Goal: Register for event/course

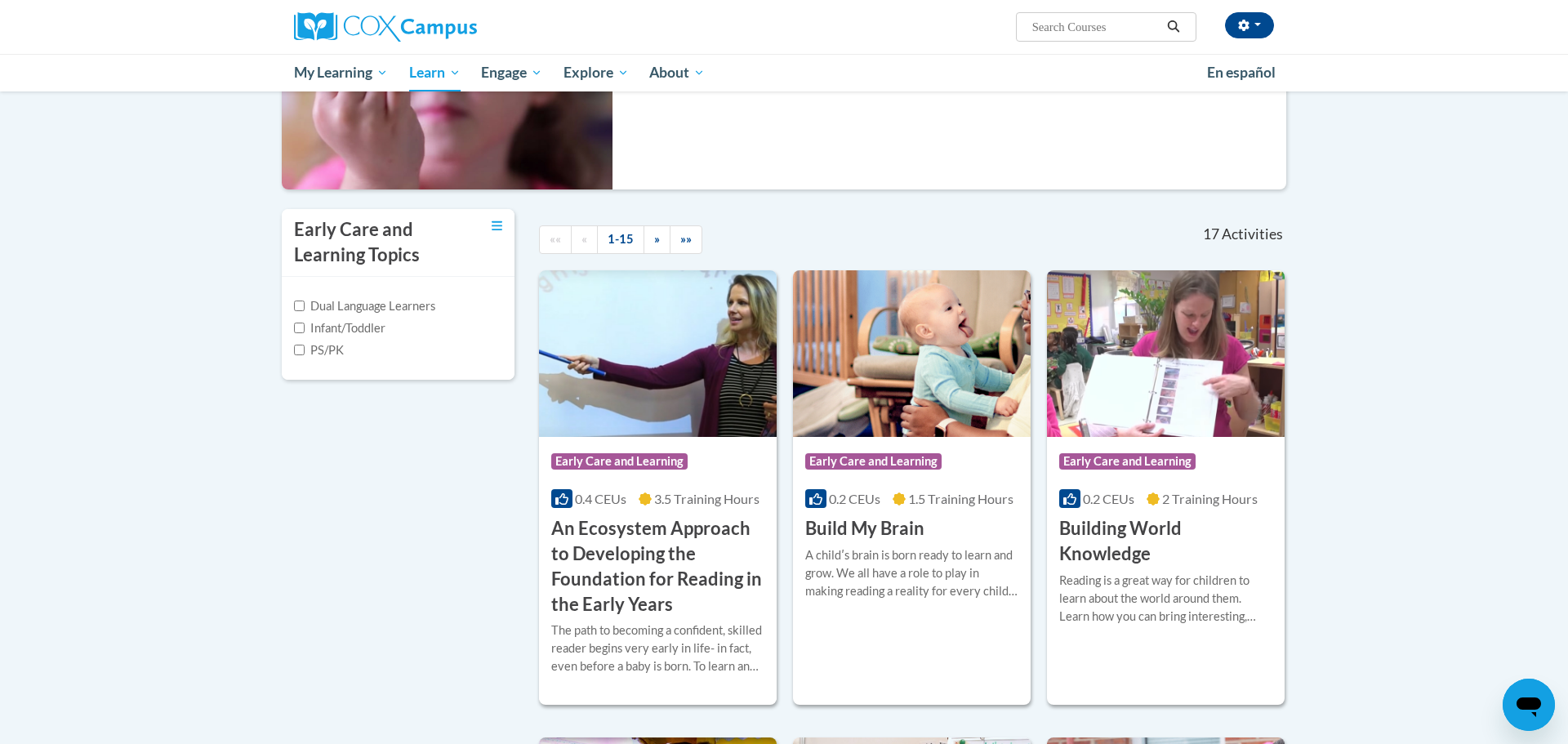
scroll to position [242, 0]
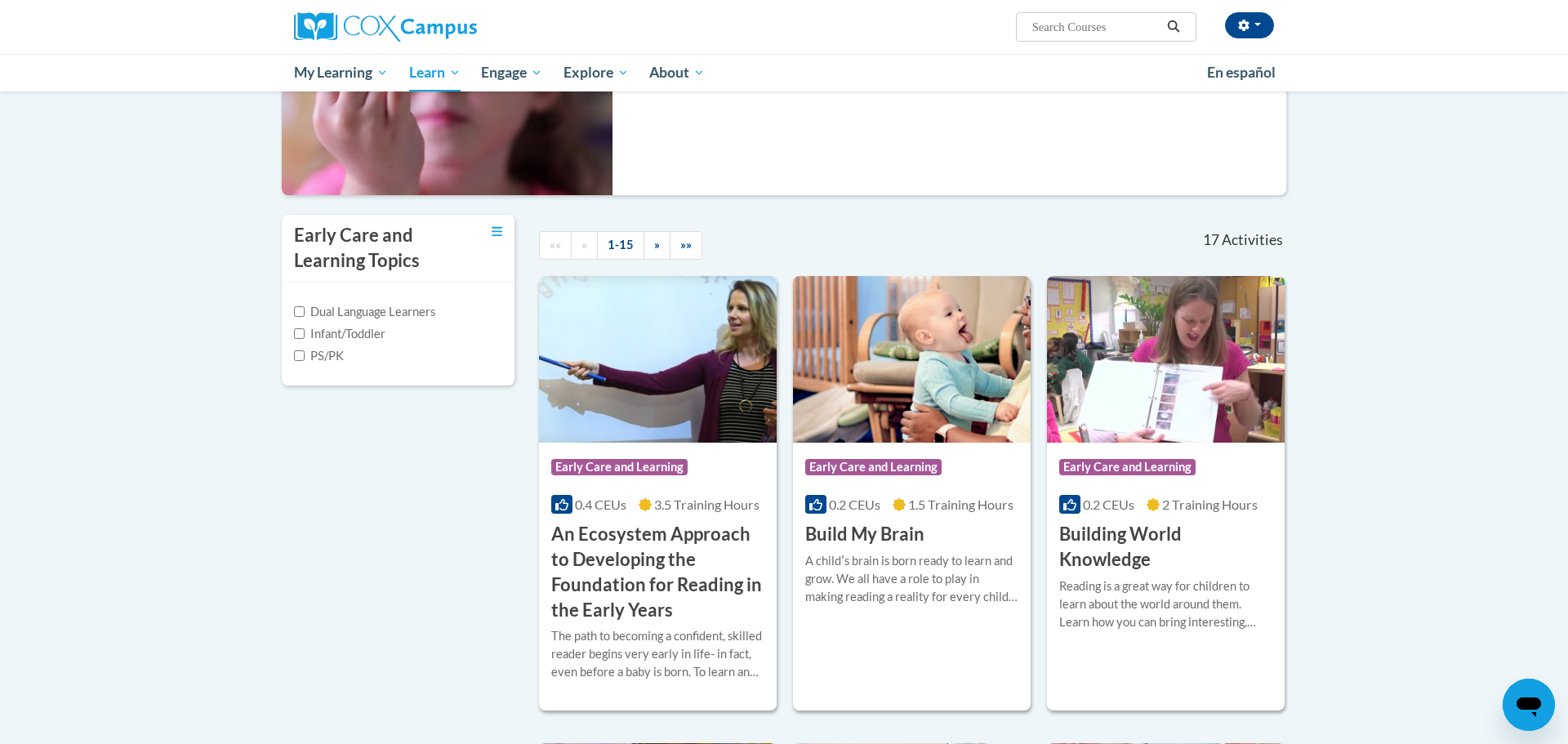
click at [365, 333] on label "Infant/Toddler" at bounding box center [340, 334] width 92 height 18
click at [305, 333] on input "Infant/Toddler" at bounding box center [299, 333] width 11 height 11
checkbox input "true"
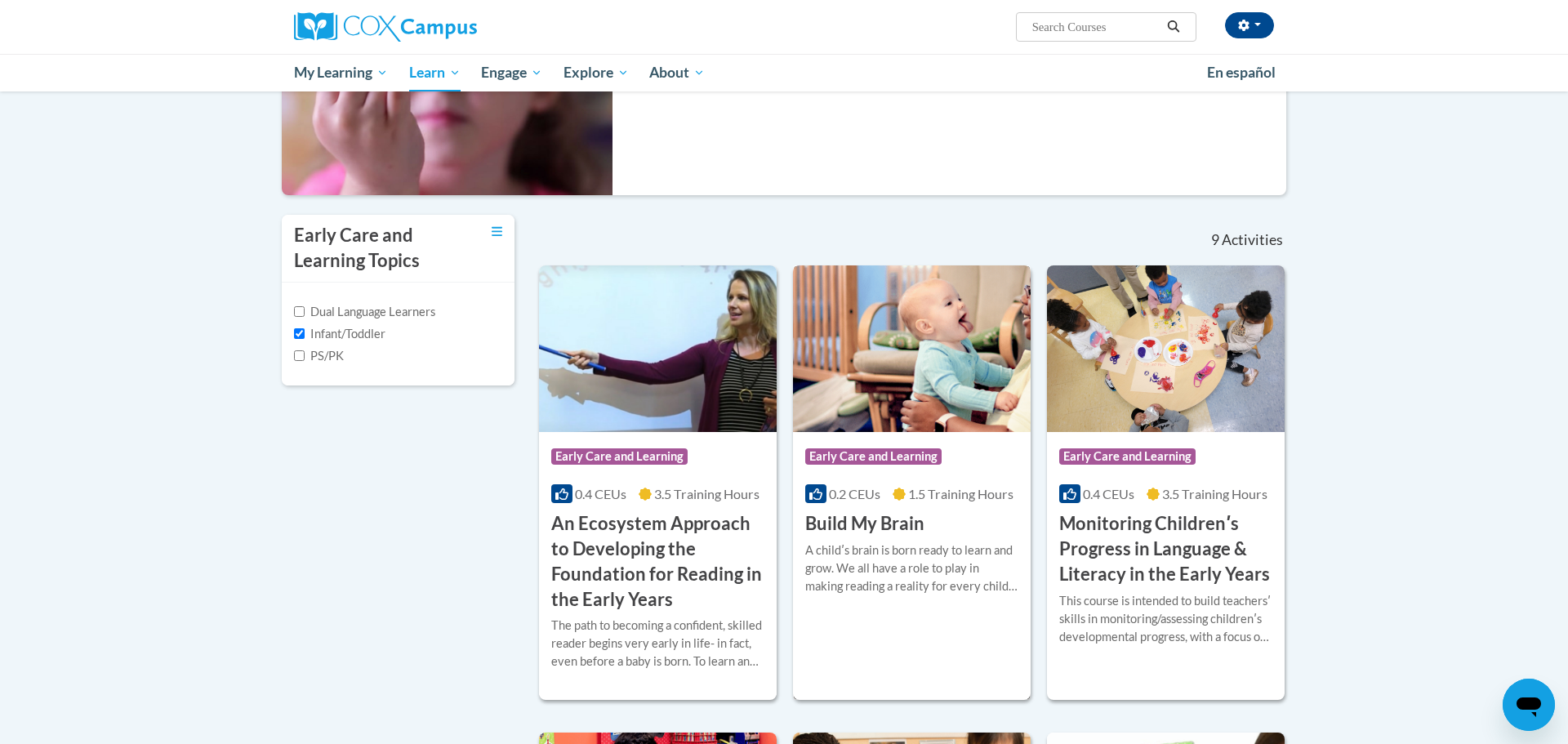
click at [893, 530] on h3 "Build My Brain" at bounding box center [864, 523] width 119 height 25
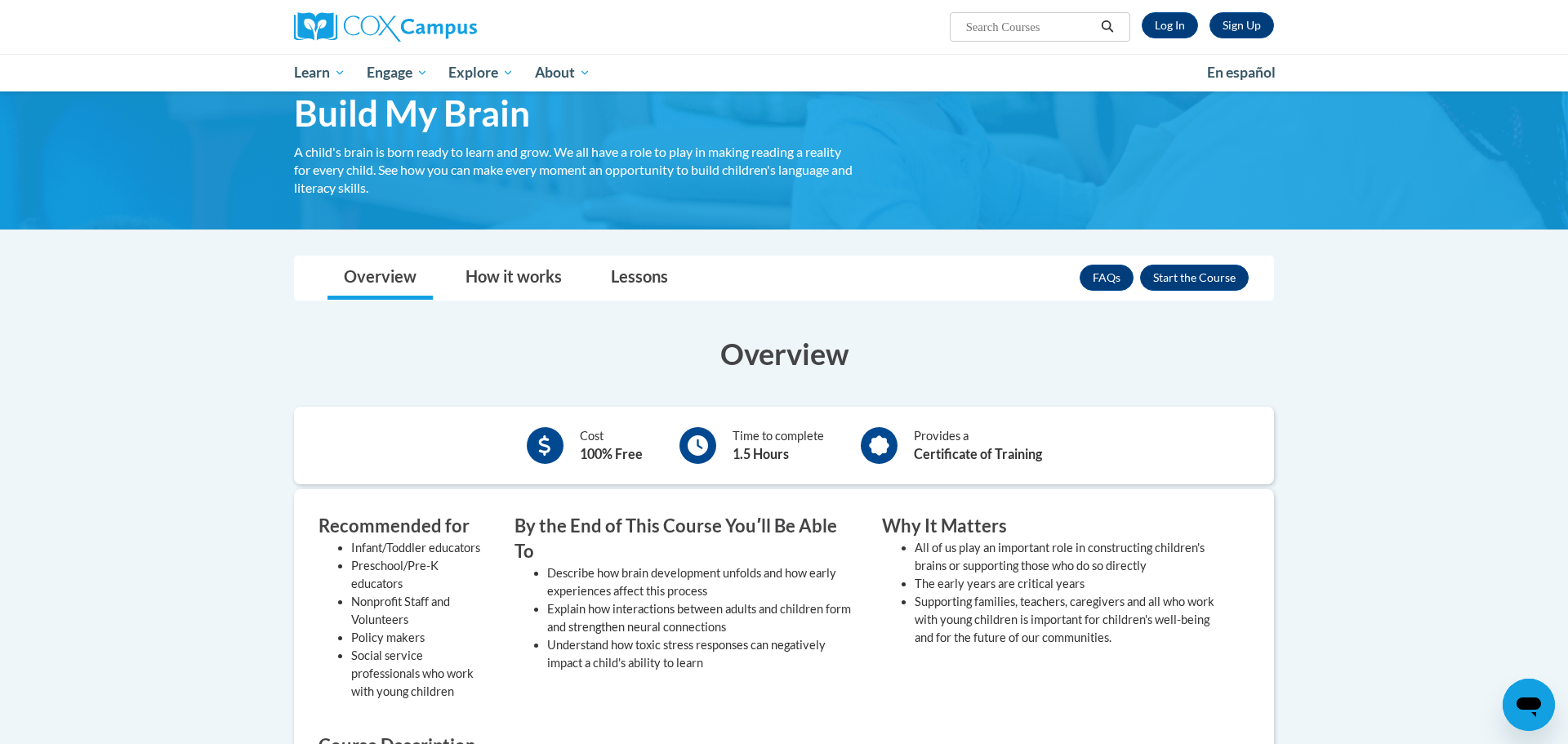
scroll to position [75, 0]
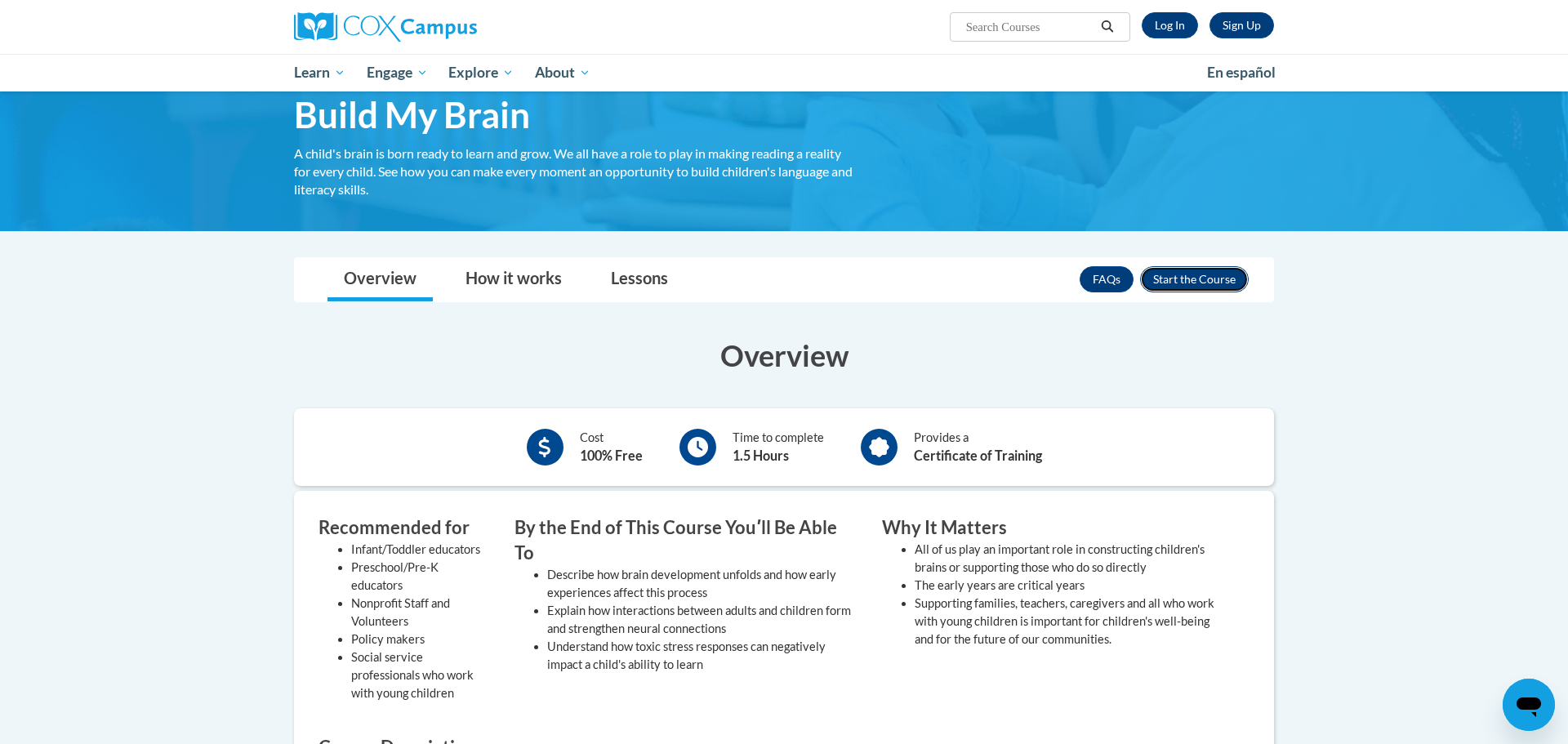
click at [1184, 282] on button "Enroll" at bounding box center [1194, 279] width 109 height 26
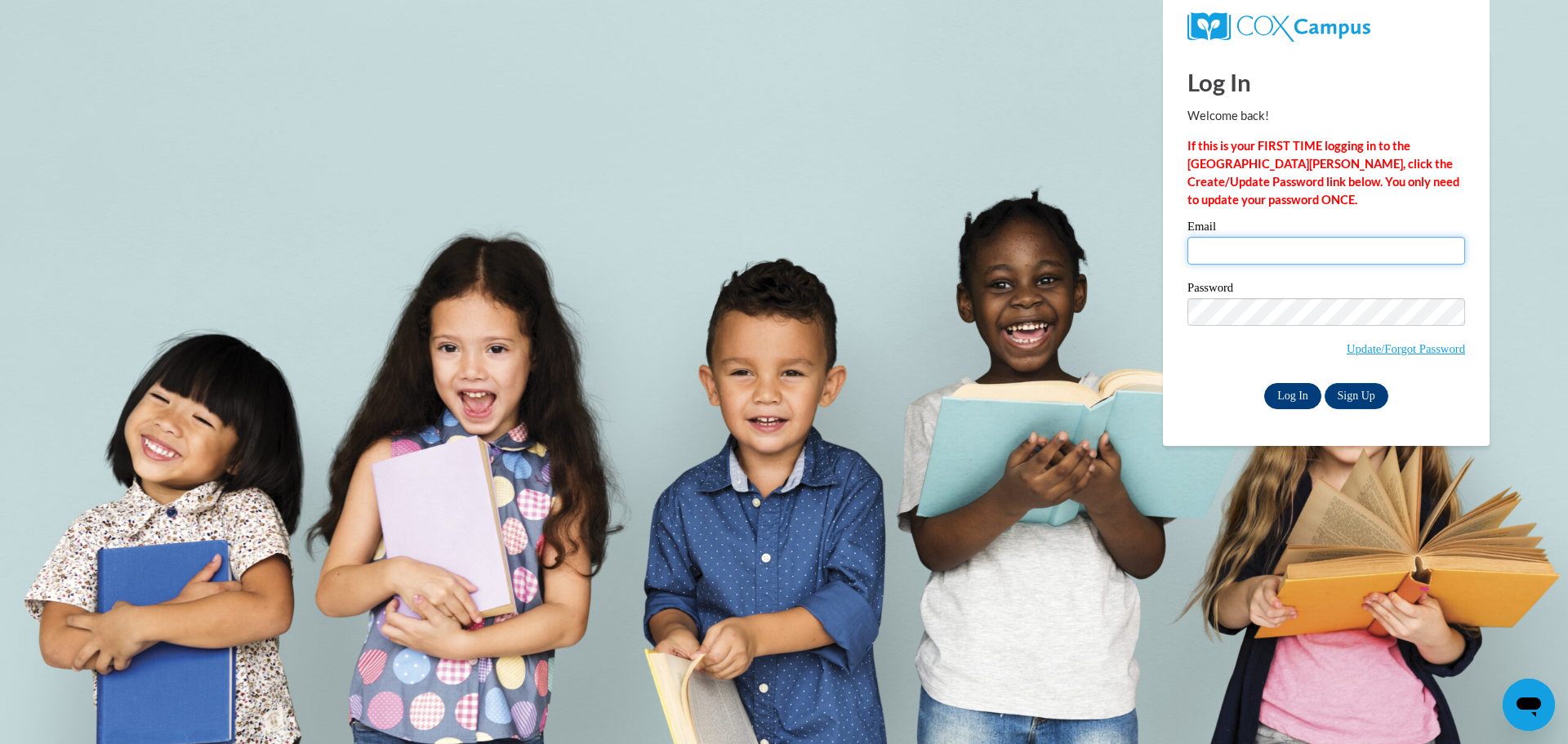
type input "kenbolden37@gmail.com"
click at [1291, 399] on input "Log In" at bounding box center [1292, 396] width 57 height 26
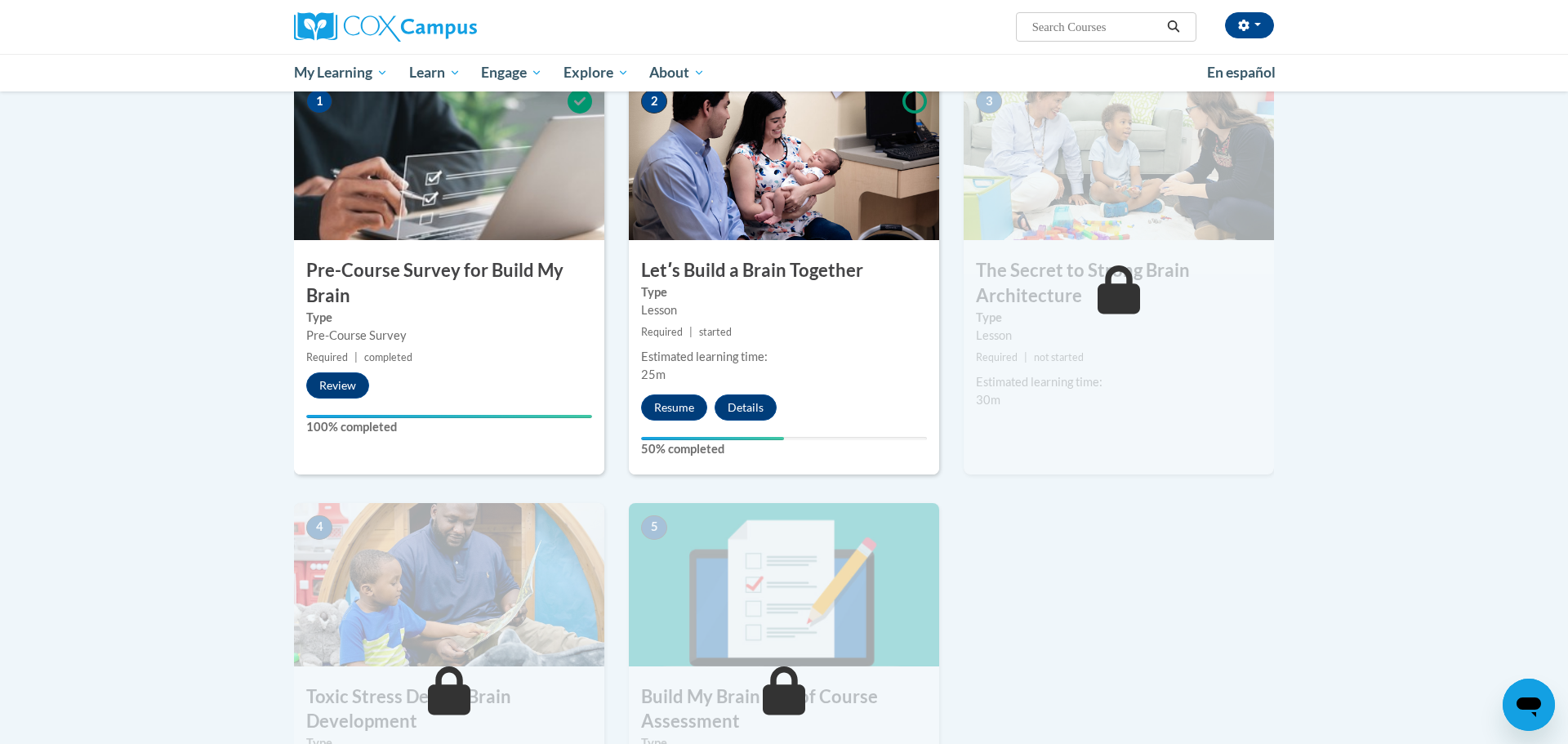
scroll to position [365, 0]
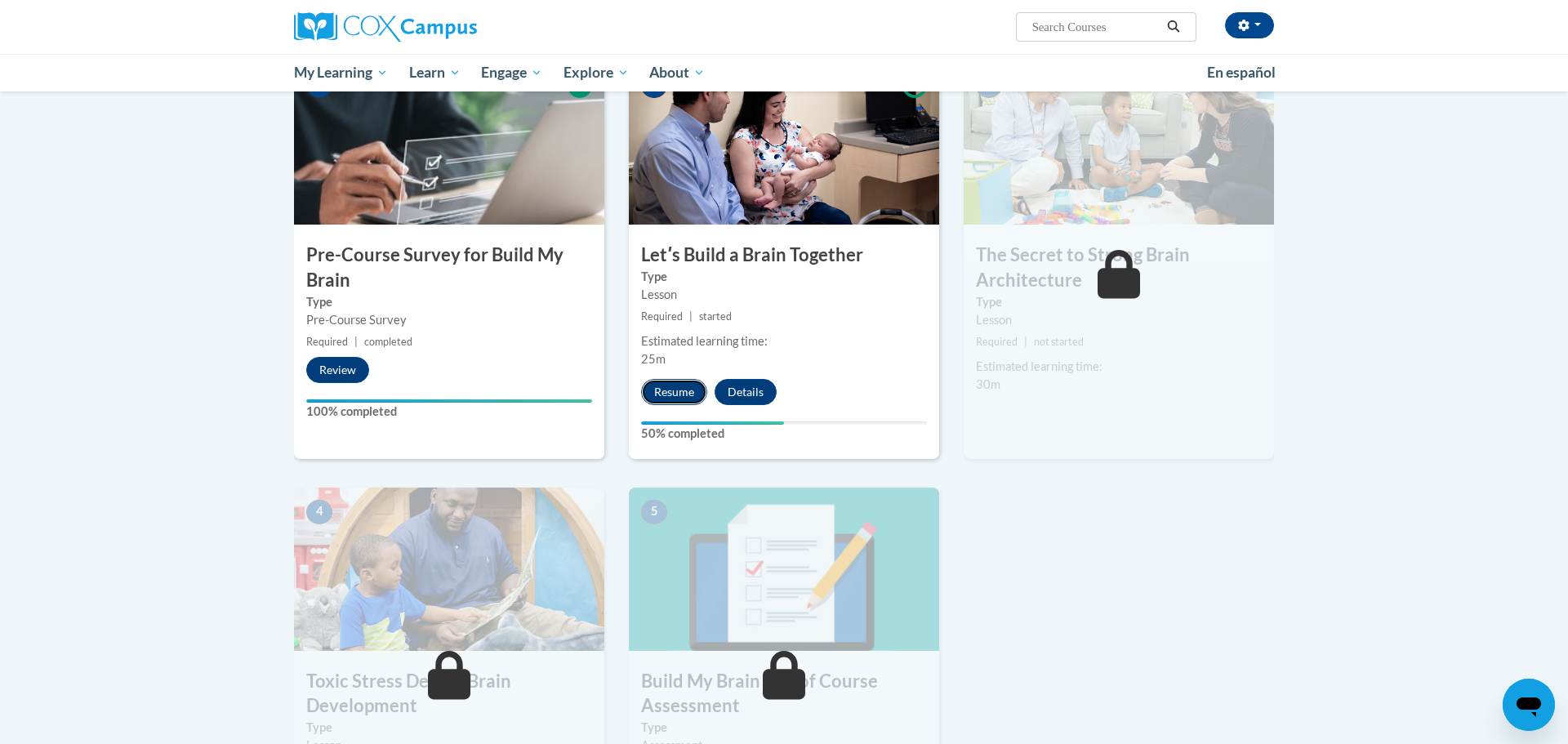
click at [684, 394] on button "Resume" at bounding box center [674, 392] width 66 height 26
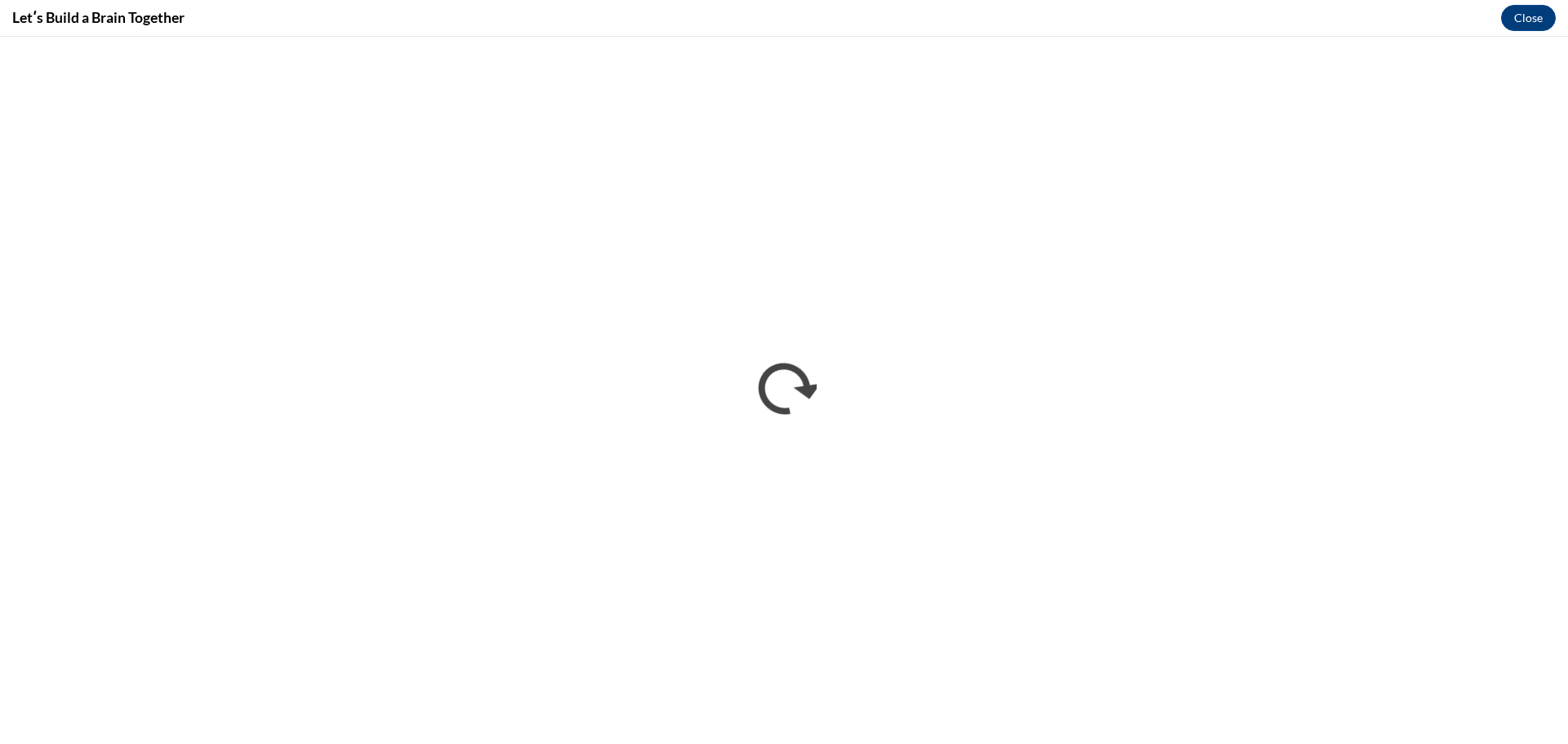
scroll to position [0, 0]
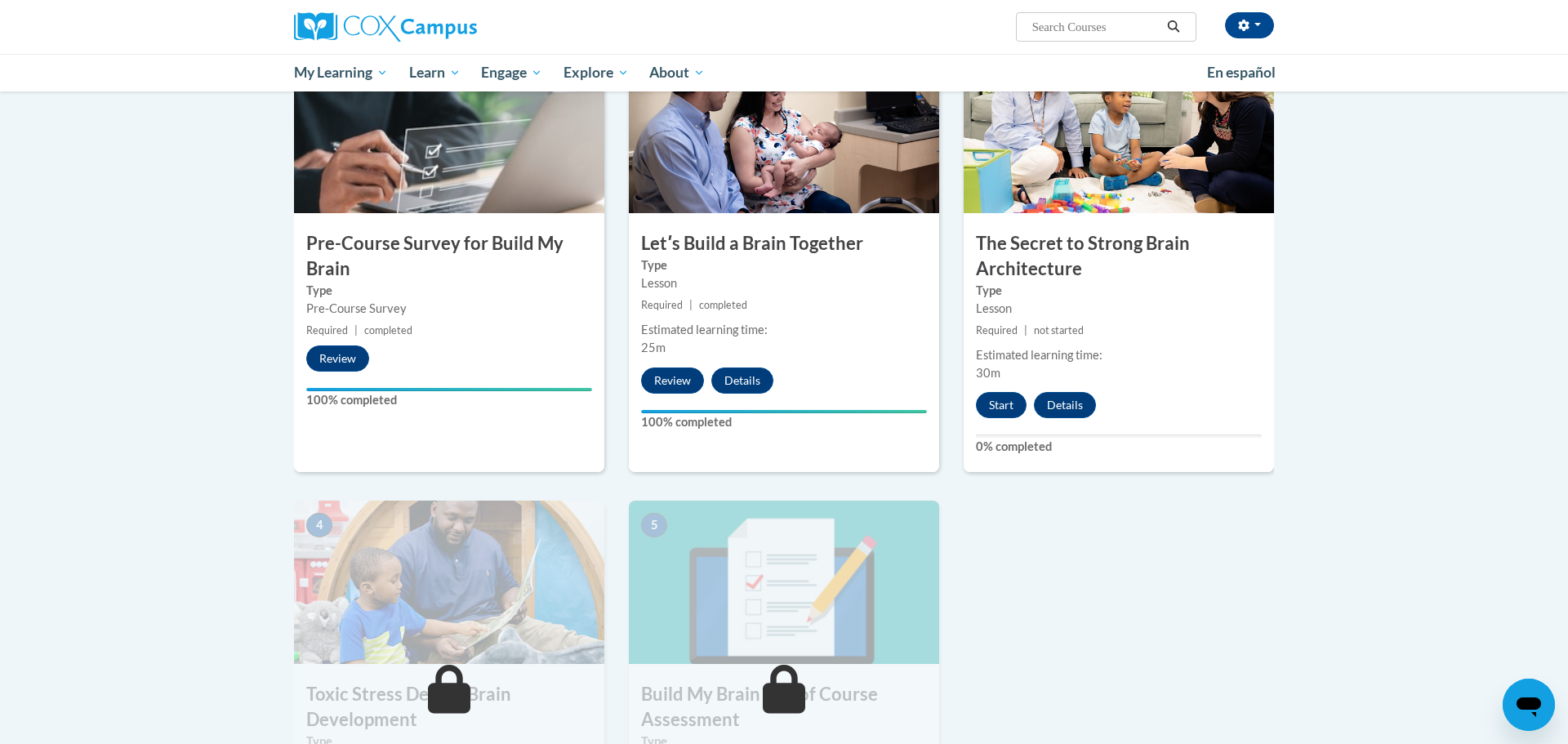
scroll to position [374, 0]
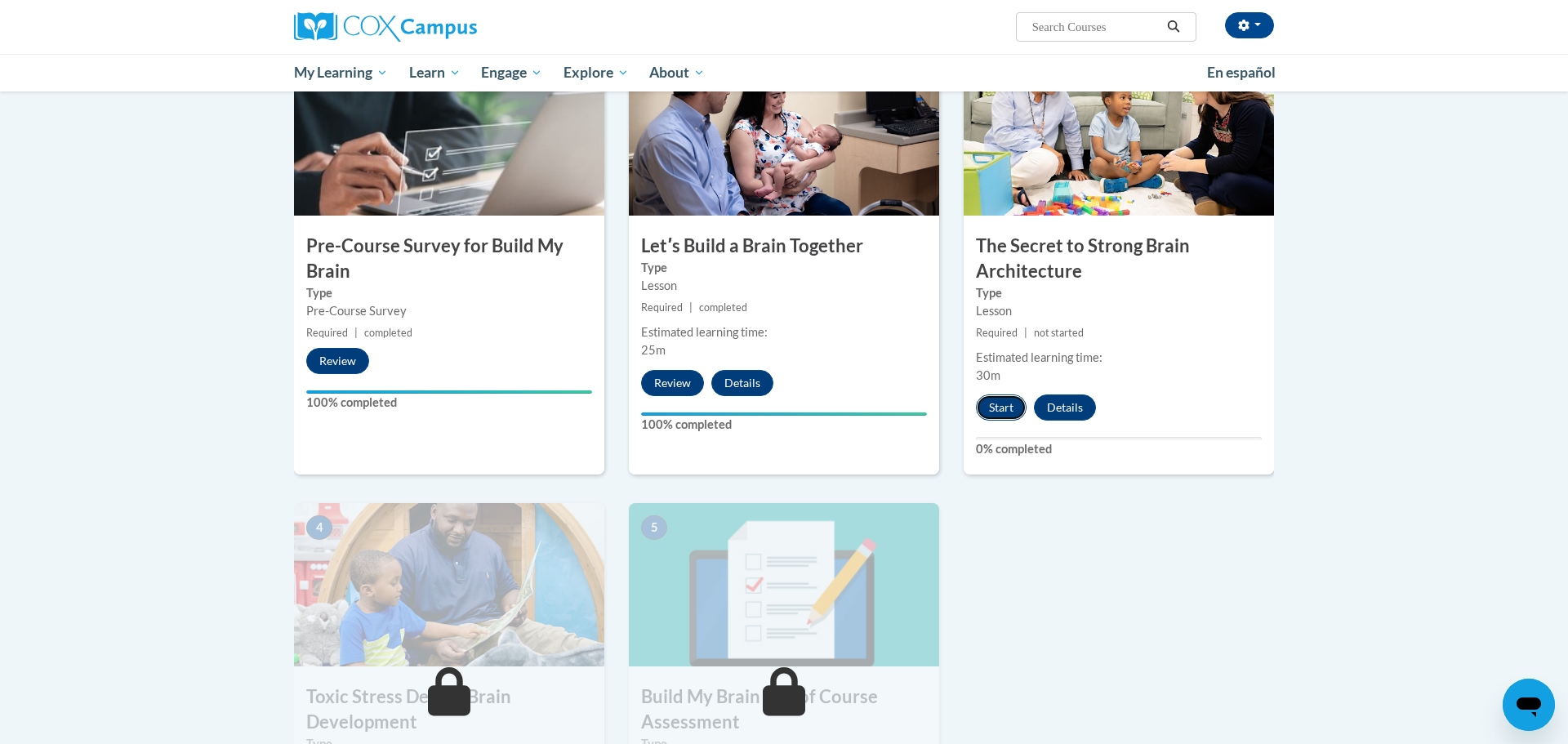
click at [1008, 400] on button "Start" at bounding box center [1000, 408] width 51 height 26
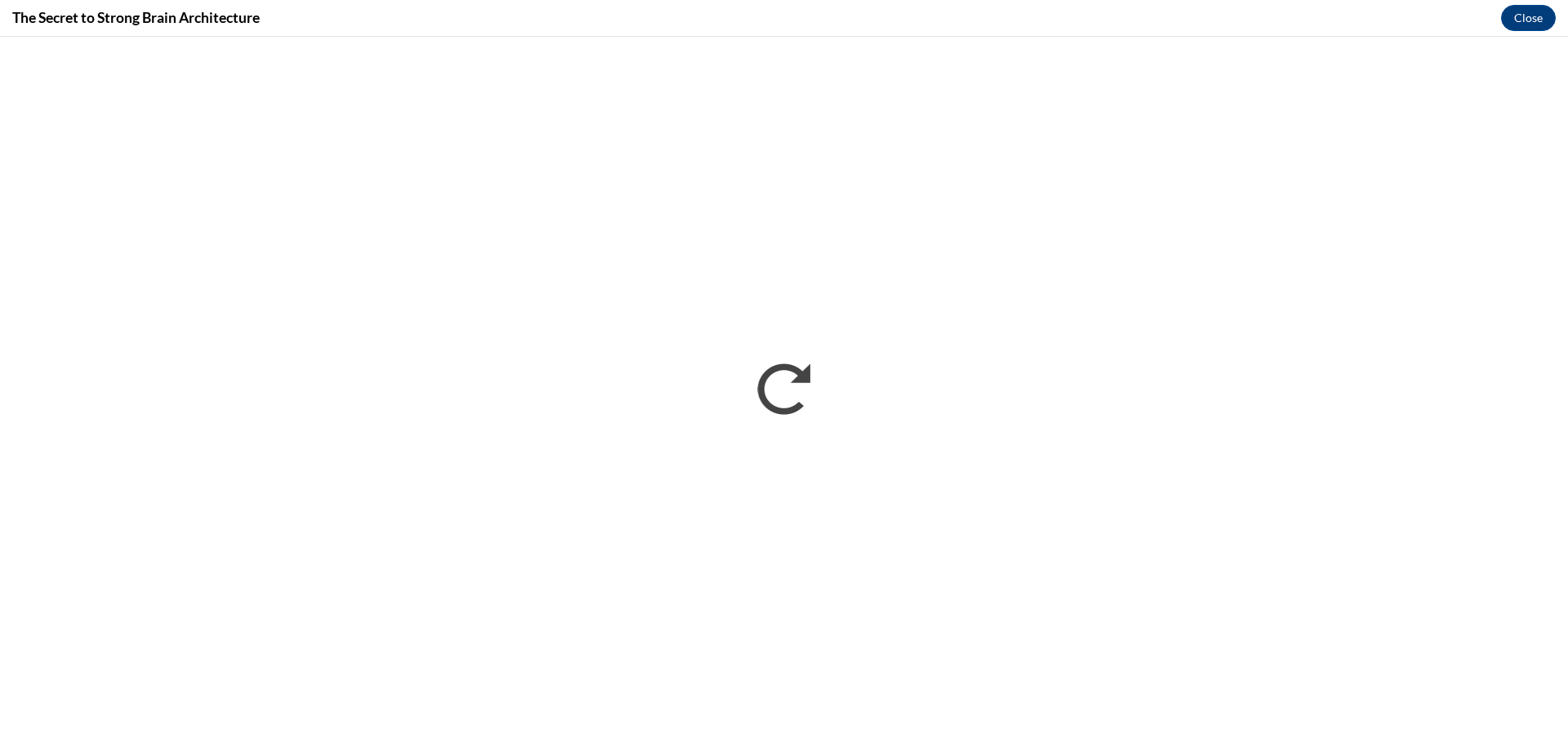
scroll to position [0, 0]
